Goal: Information Seeking & Learning: Find specific fact

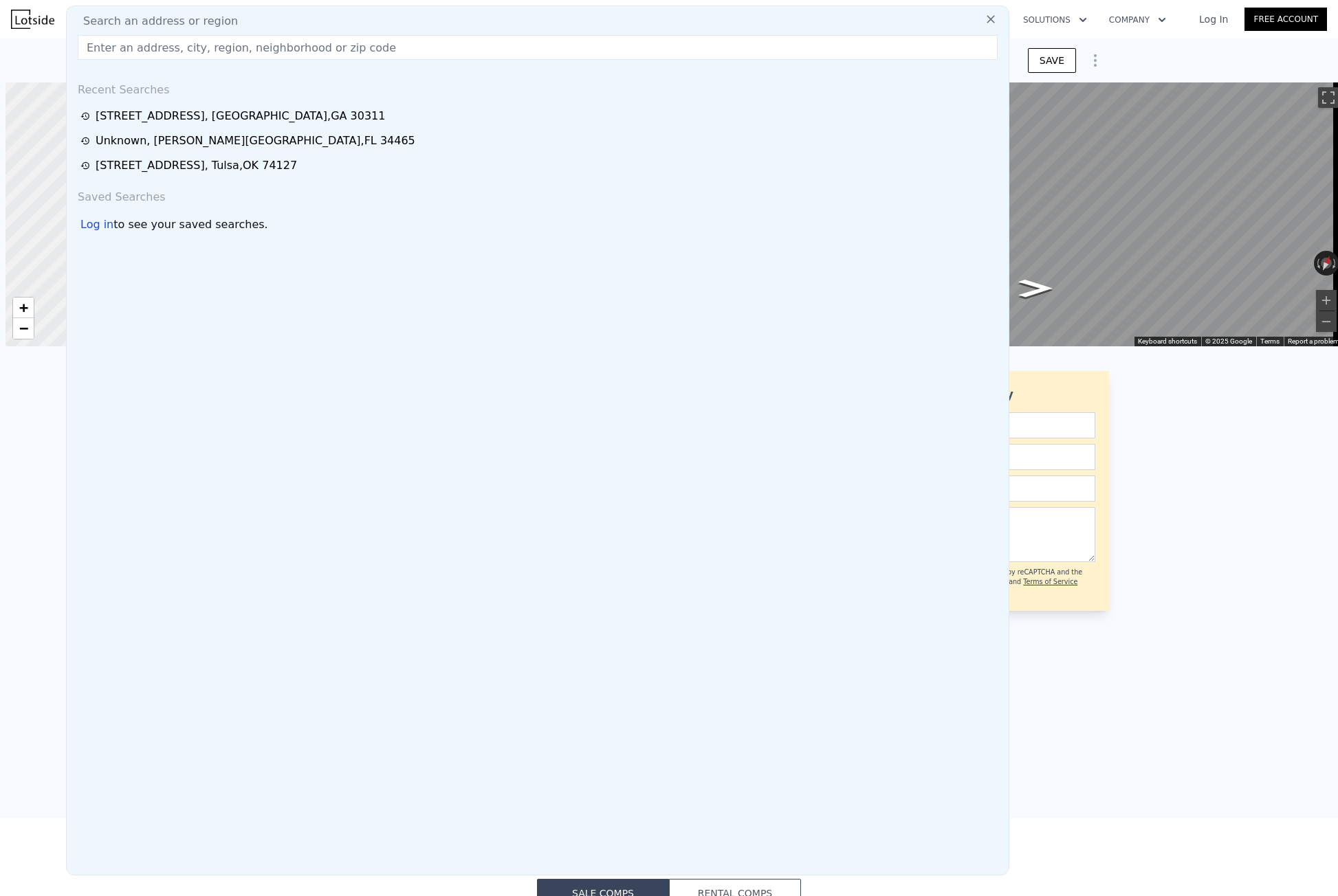
scroll to position [0, 6]
click at [129, 49] on input "text" at bounding box center [537, 48] width 920 height 25
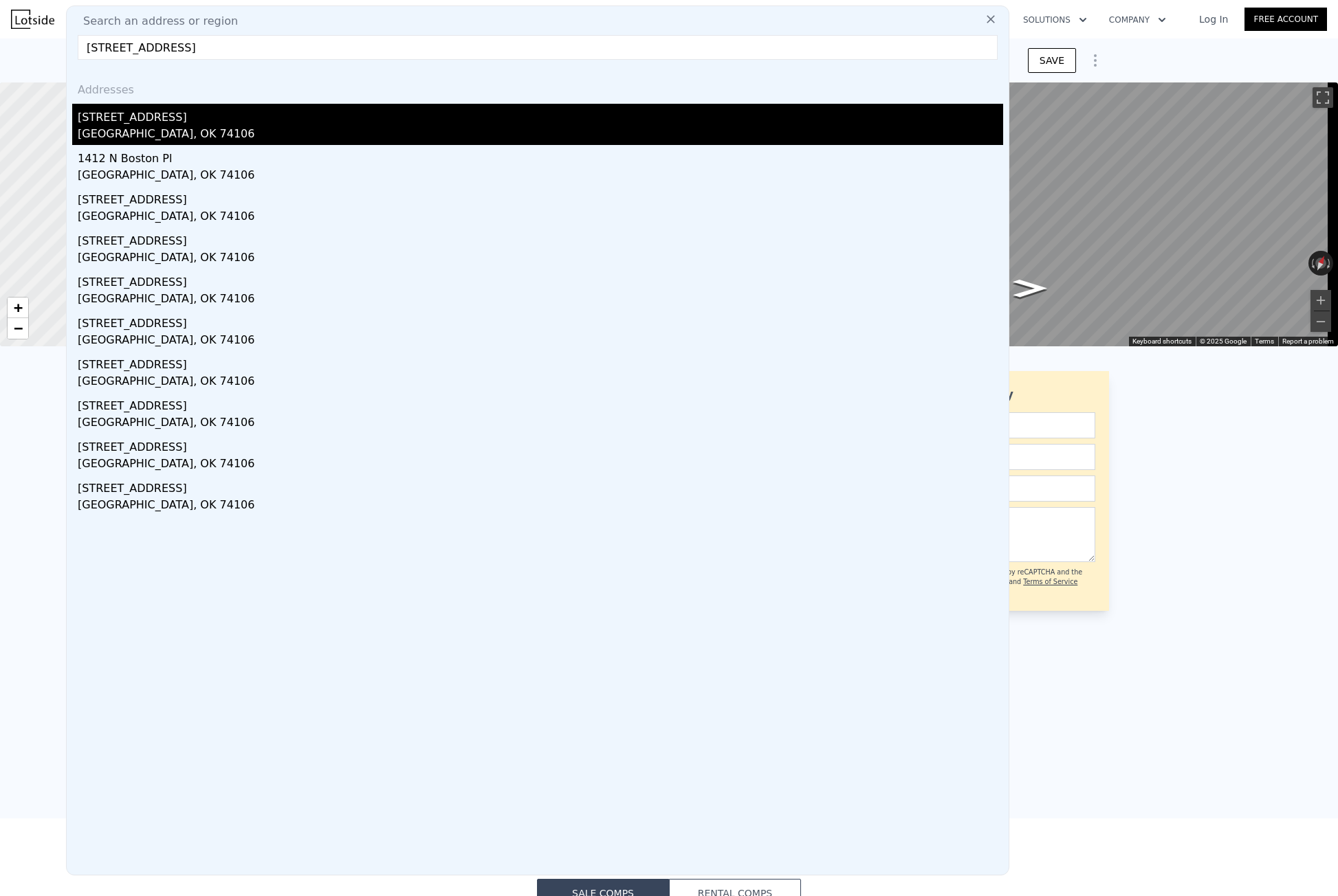
type input "[STREET_ADDRESS]"
click at [156, 125] on div "[STREET_ADDRESS]" at bounding box center [540, 115] width 925 height 22
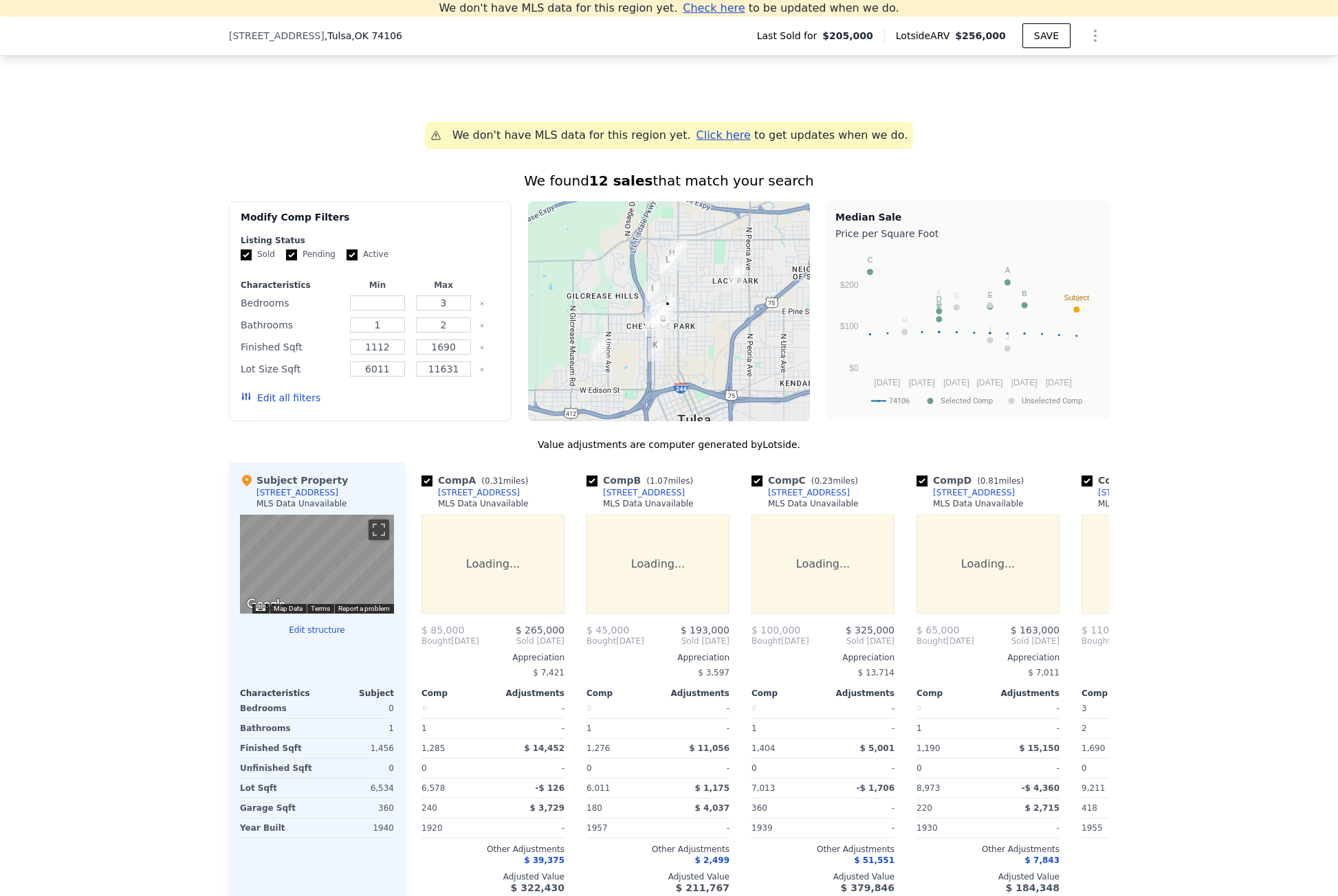
scroll to position [1084, 0]
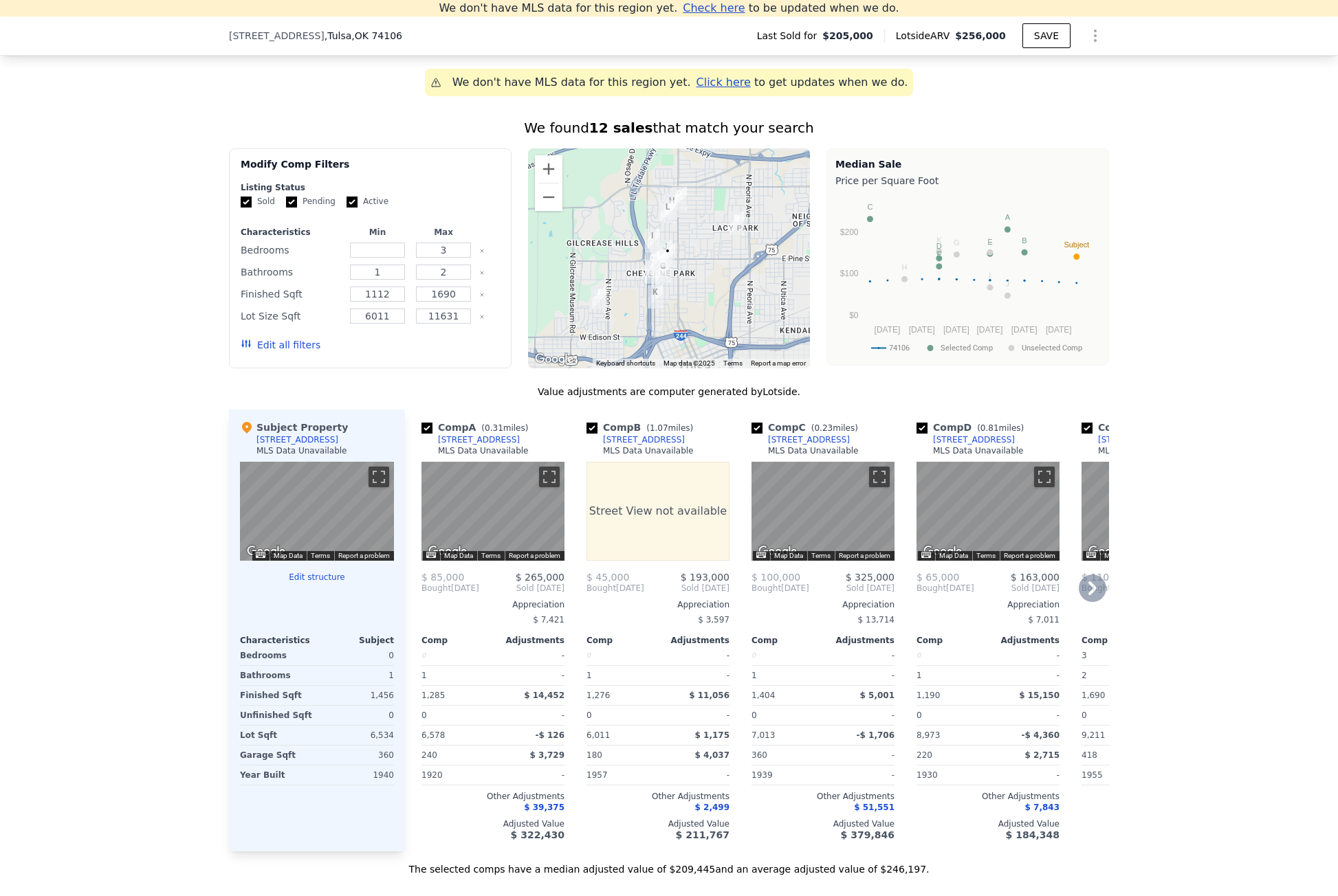
click at [805, 446] on div "[STREET_ADDRESS]" at bounding box center [809, 440] width 82 height 11
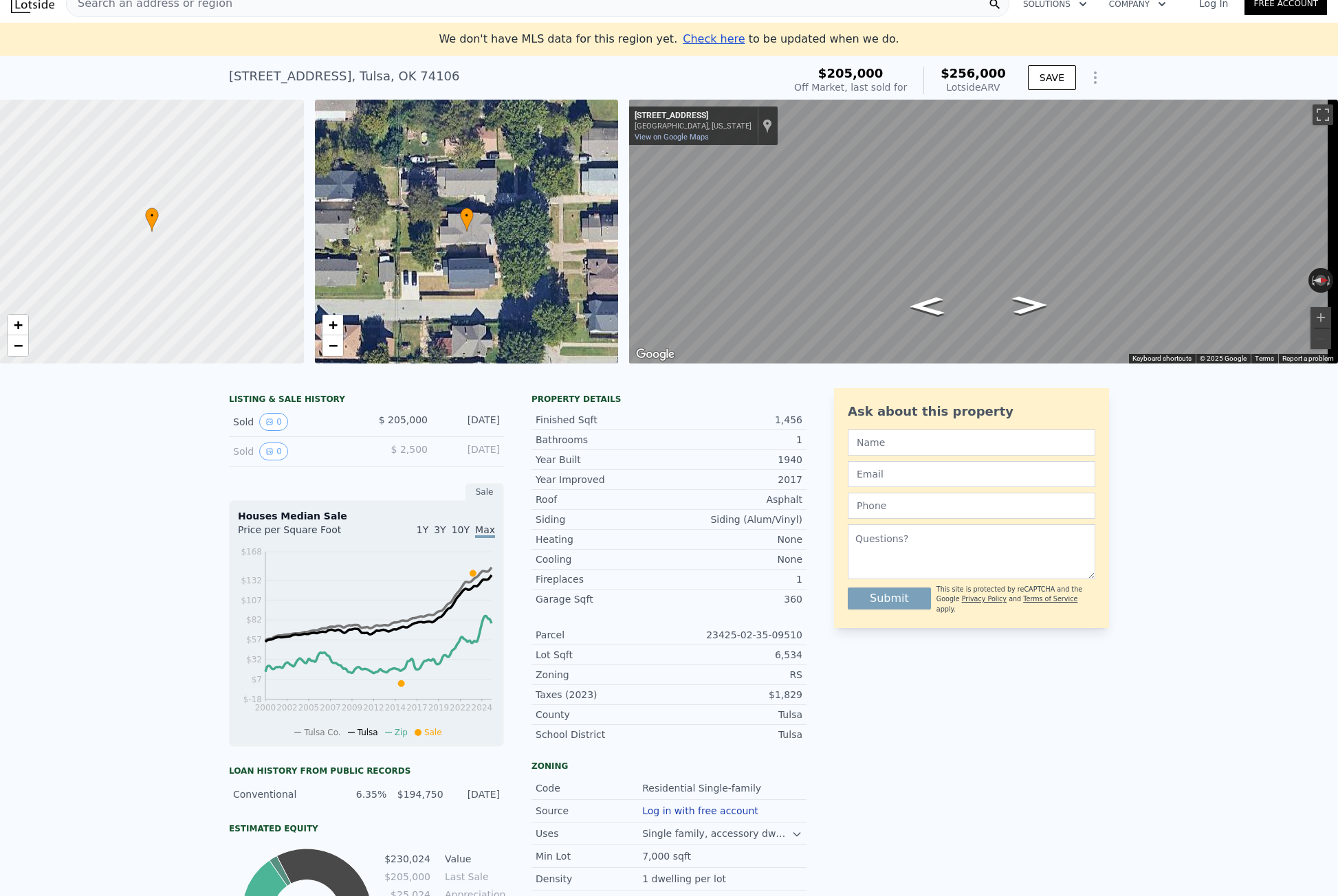
scroll to position [0, 0]
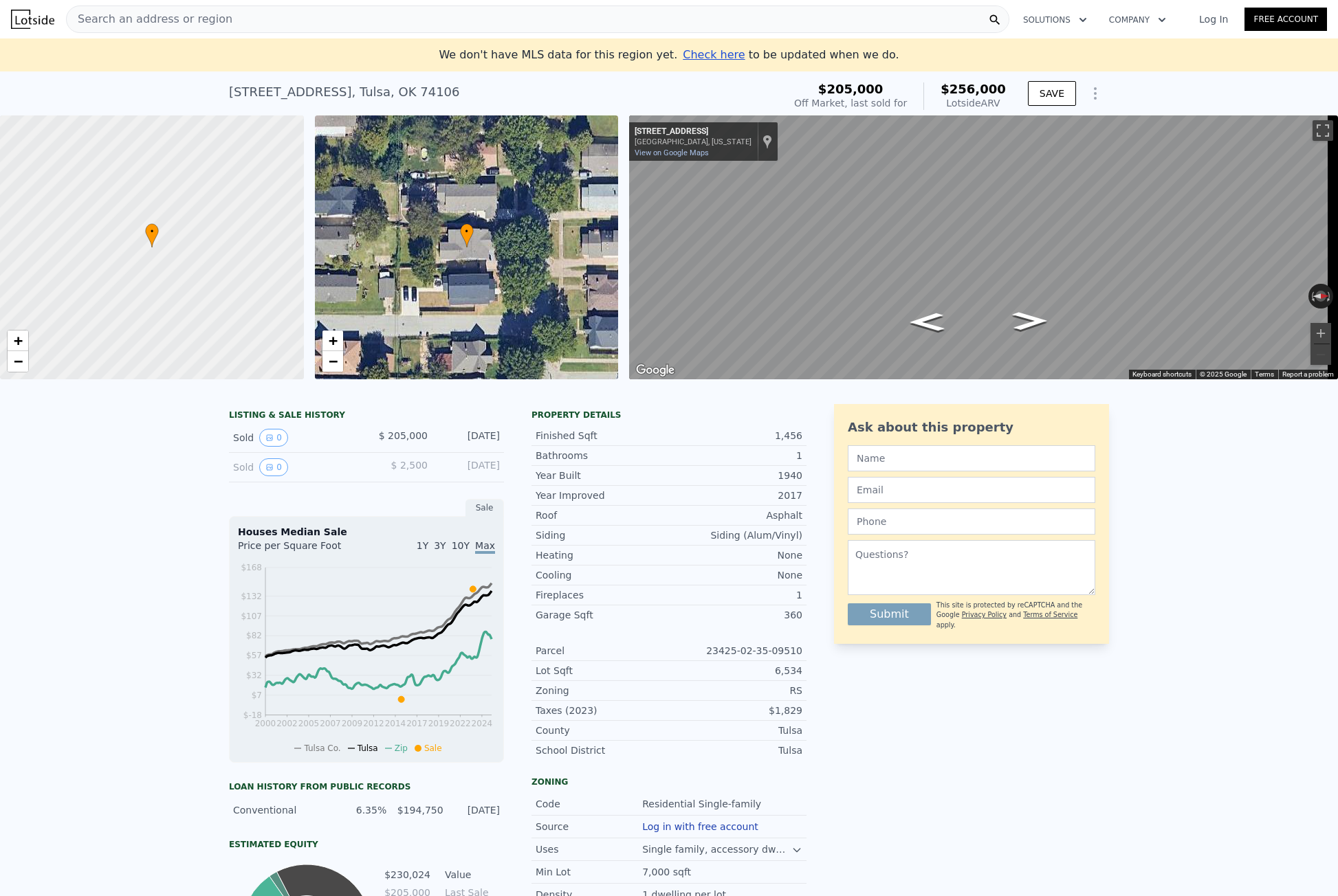
click at [748, 29] on div "Search an address or region" at bounding box center [537, 19] width 943 height 28
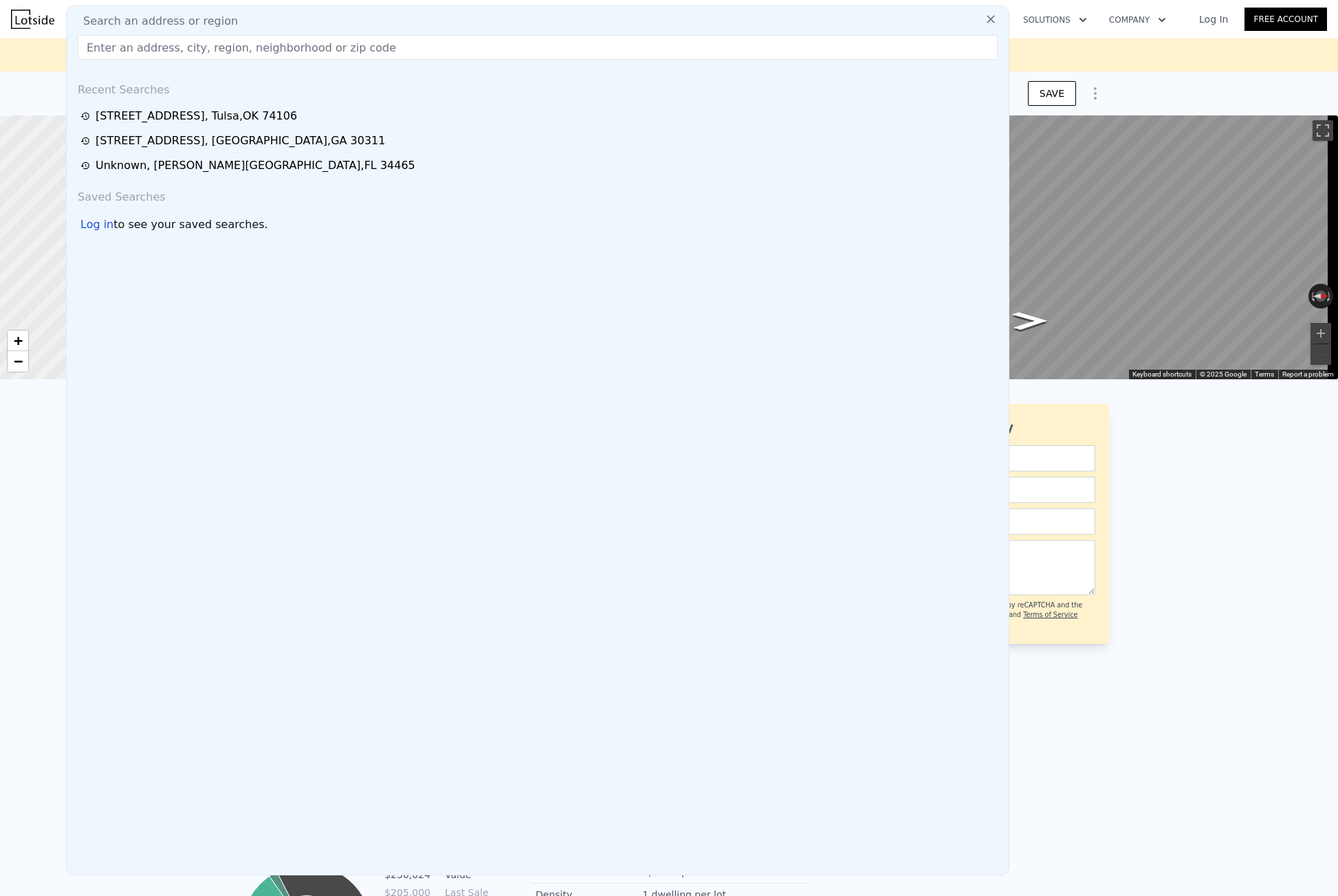
click at [673, 25] on div "Search an address or region" at bounding box center [537, 21] width 931 height 17
click at [657, 47] on input "text" at bounding box center [537, 48] width 920 height 25
paste input "[STREET_ADDRESS][PERSON_NAME]"
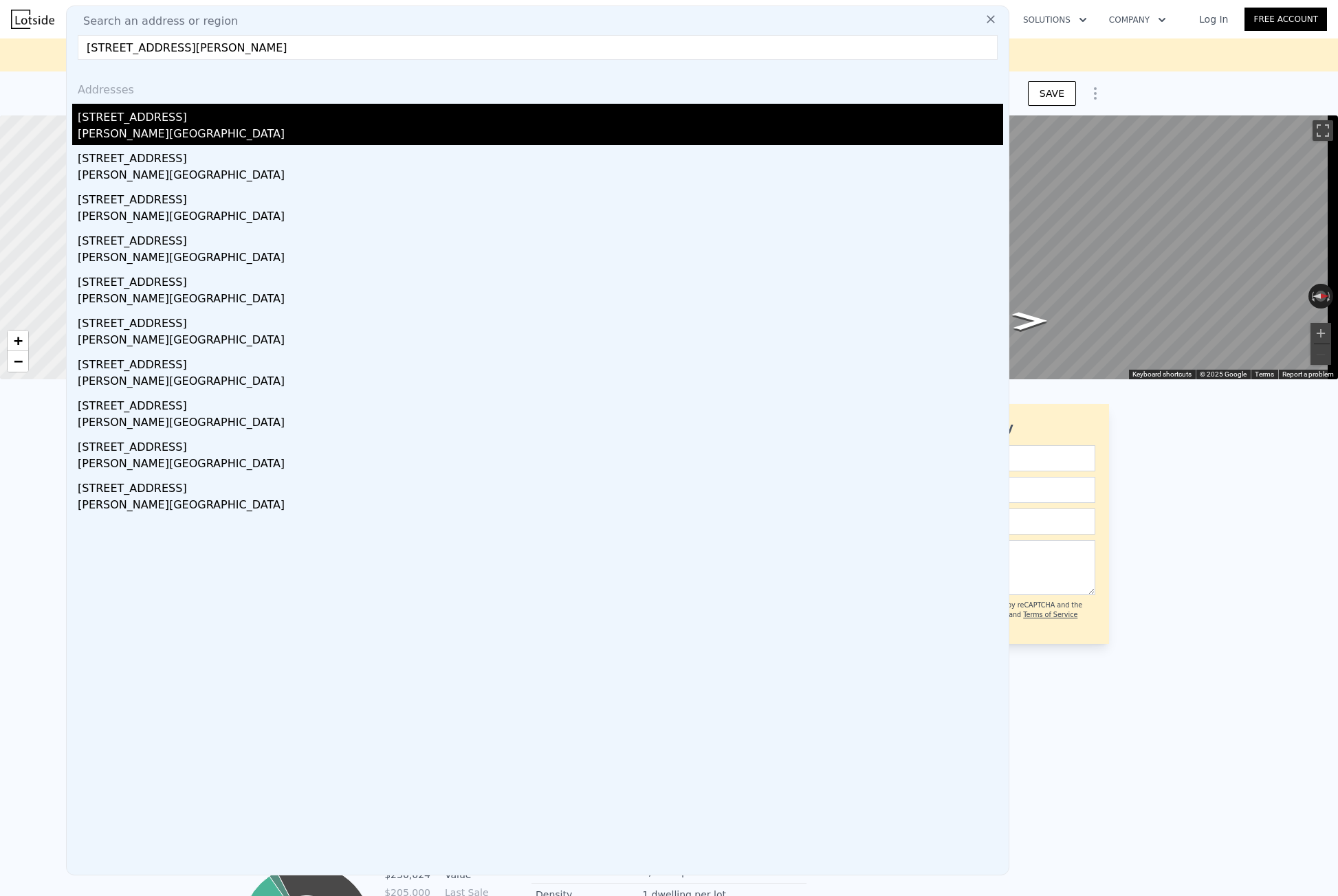
type input "[STREET_ADDRESS][PERSON_NAME]"
click at [179, 110] on div "[STREET_ADDRESS]" at bounding box center [540, 115] width 925 height 22
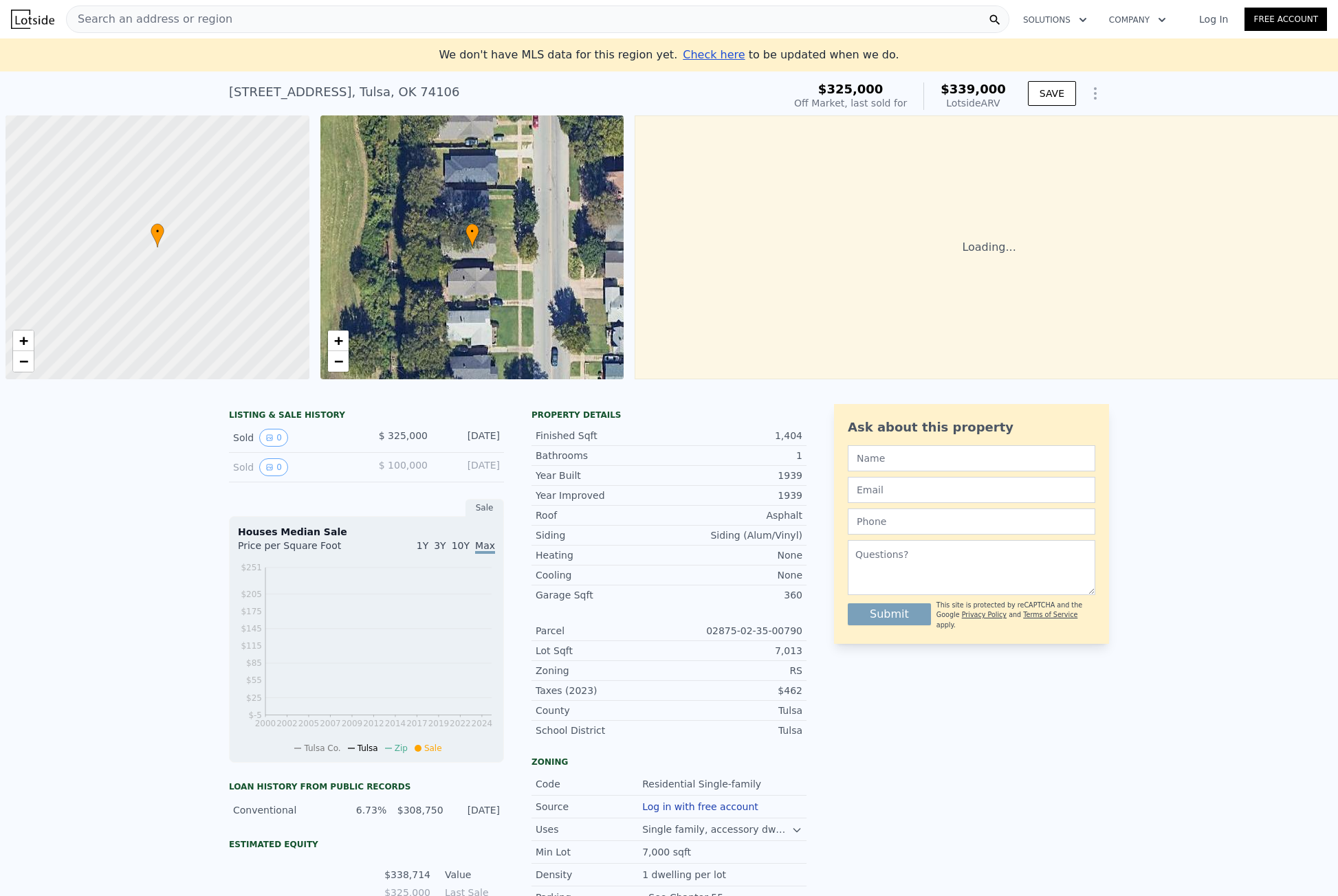
scroll to position [0, 6]
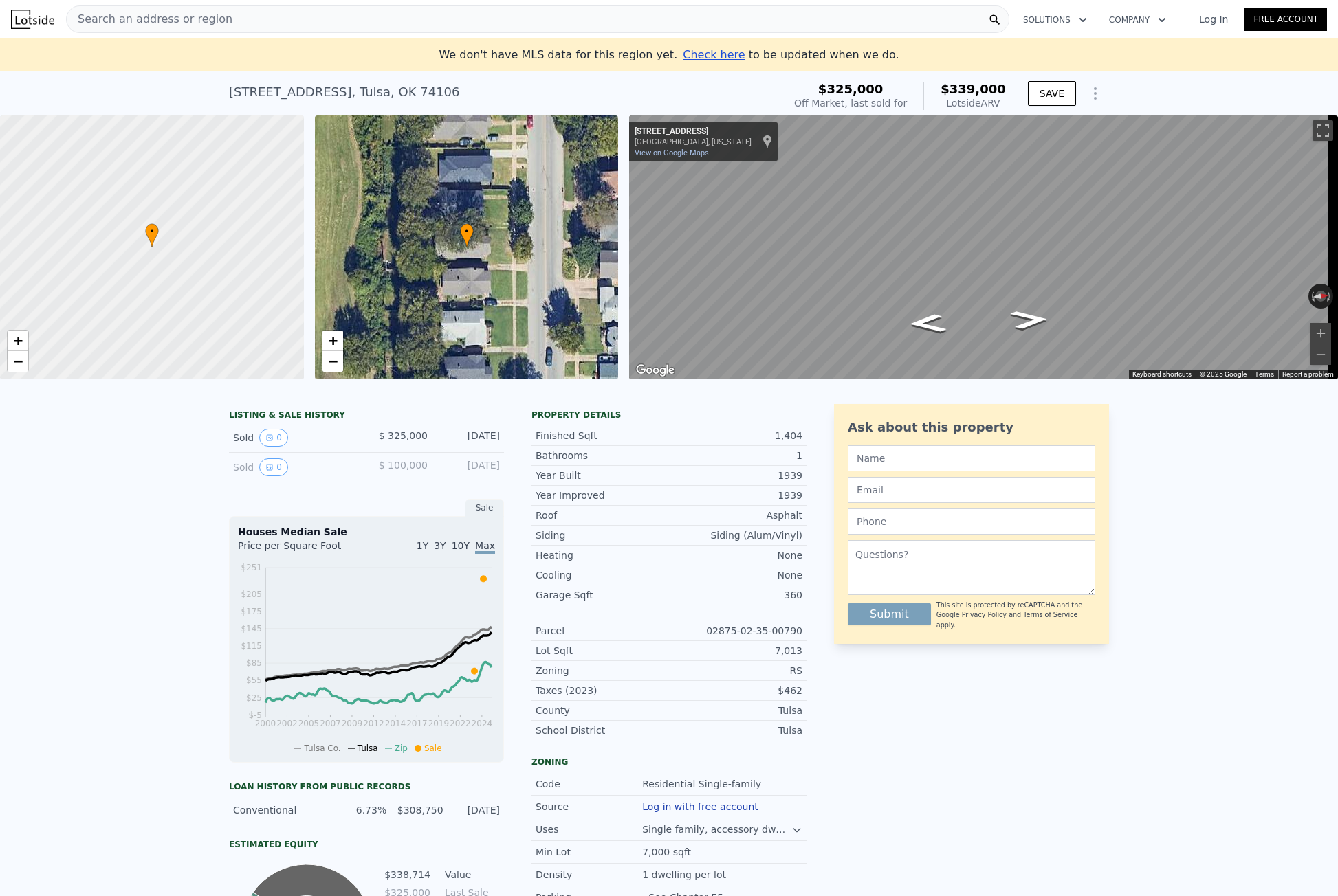
click at [326, 89] on div "[STREET_ADDRESS]" at bounding box center [344, 92] width 231 height 19
click at [326, 89] on div "1324 N Denver Ave , Tulsa , OK 74106" at bounding box center [344, 92] width 231 height 19
copy div "1324 N Denver Ave , Tulsa , OK 74106 Sold Aug 2024 for $325k (~ARV $339k )"
